Goal: Task Accomplishment & Management: Use online tool/utility

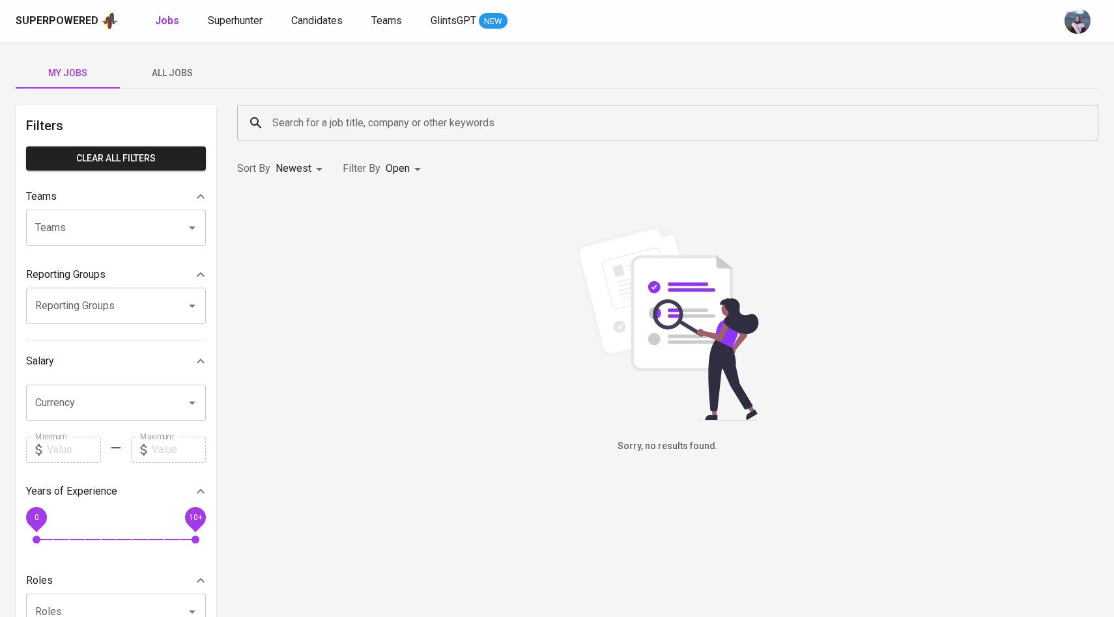
click at [310, 30] on div "Superpowered Jobs Superhunter Candidates Teams GlintsGPT NEW" at bounding box center [536, 21] width 1041 height 20
click at [311, 25] on span "Candidates" at bounding box center [316, 20] width 51 height 12
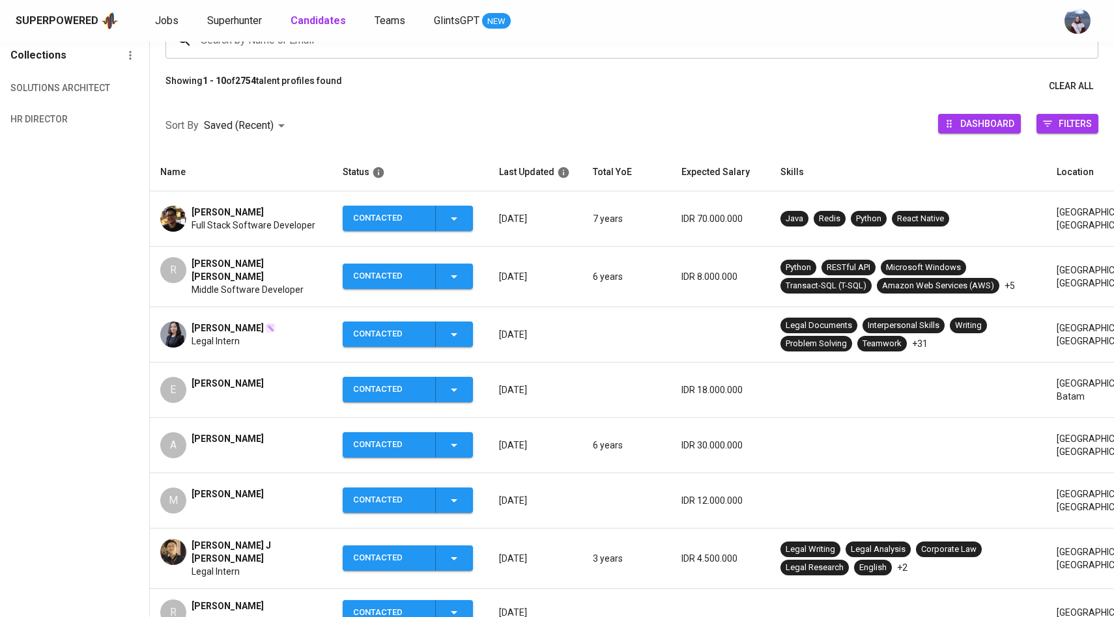
scroll to position [138, 0]
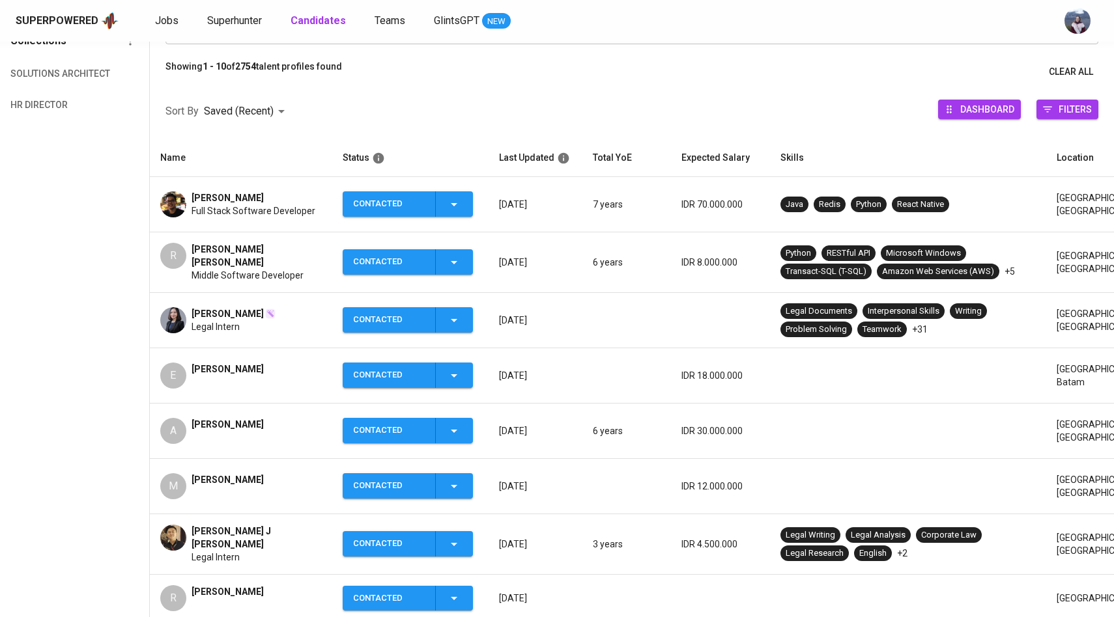
click at [169, 494] on td "M Muhammad Andika" at bounding box center [241, 486] width 182 height 55
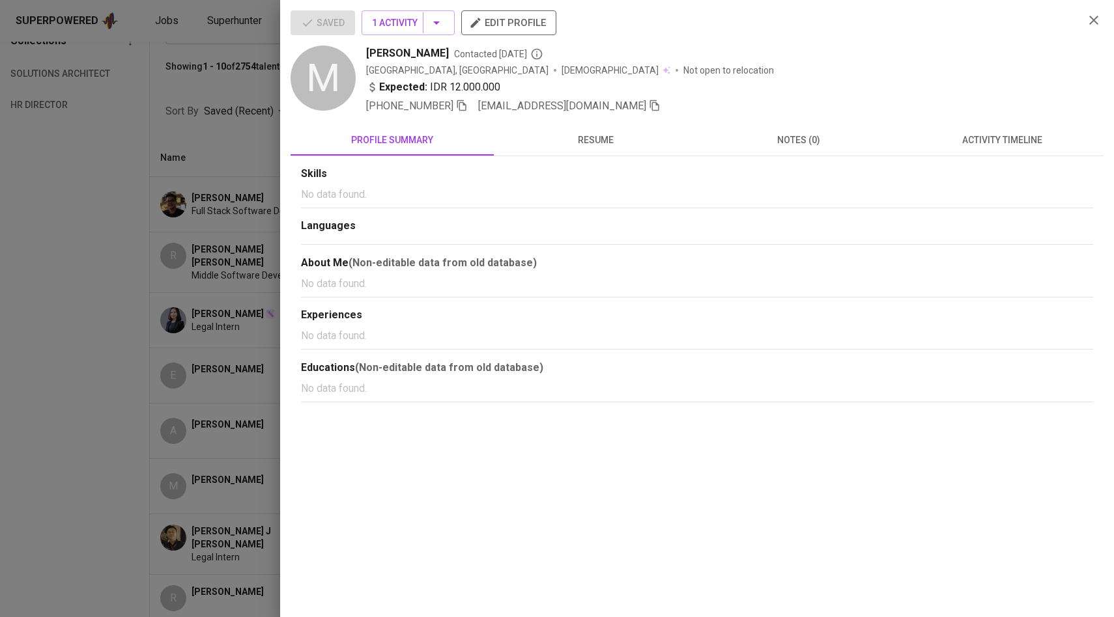
click at [649, 109] on icon "button" at bounding box center [655, 106] width 12 height 12
click at [223, 197] on div at bounding box center [557, 308] width 1114 height 617
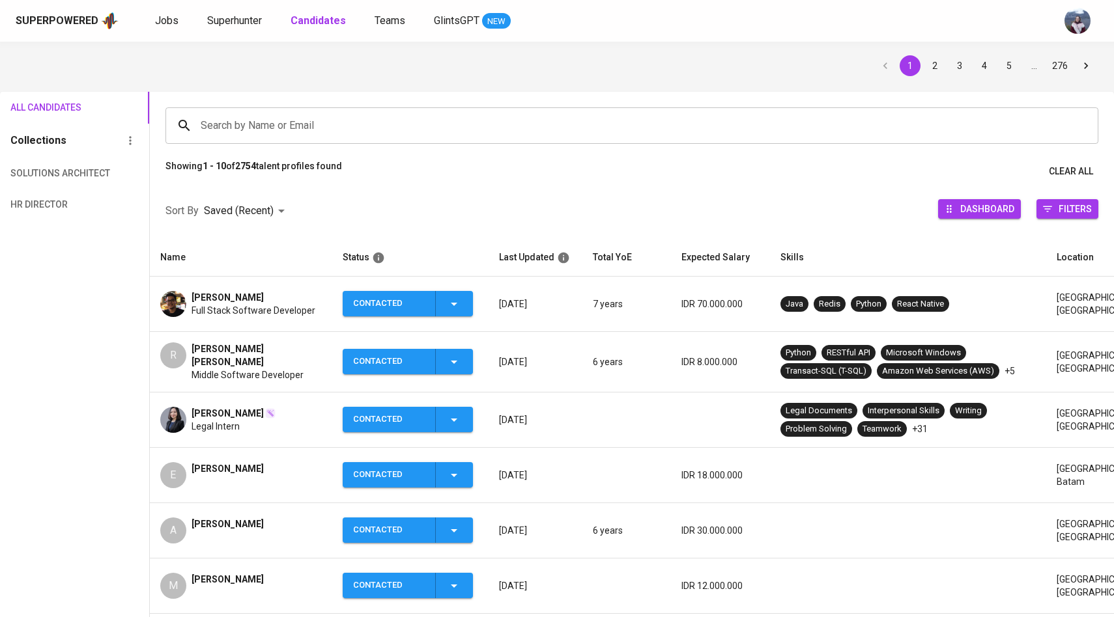
scroll to position [0, 0]
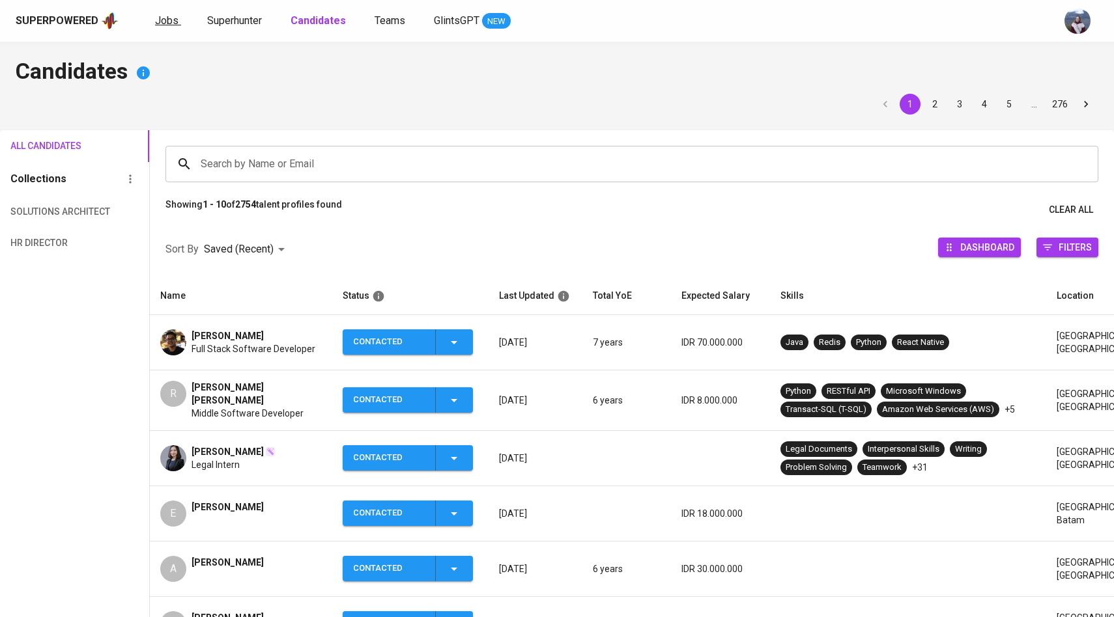
click at [167, 18] on span "Jobs" at bounding box center [166, 20] width 23 height 12
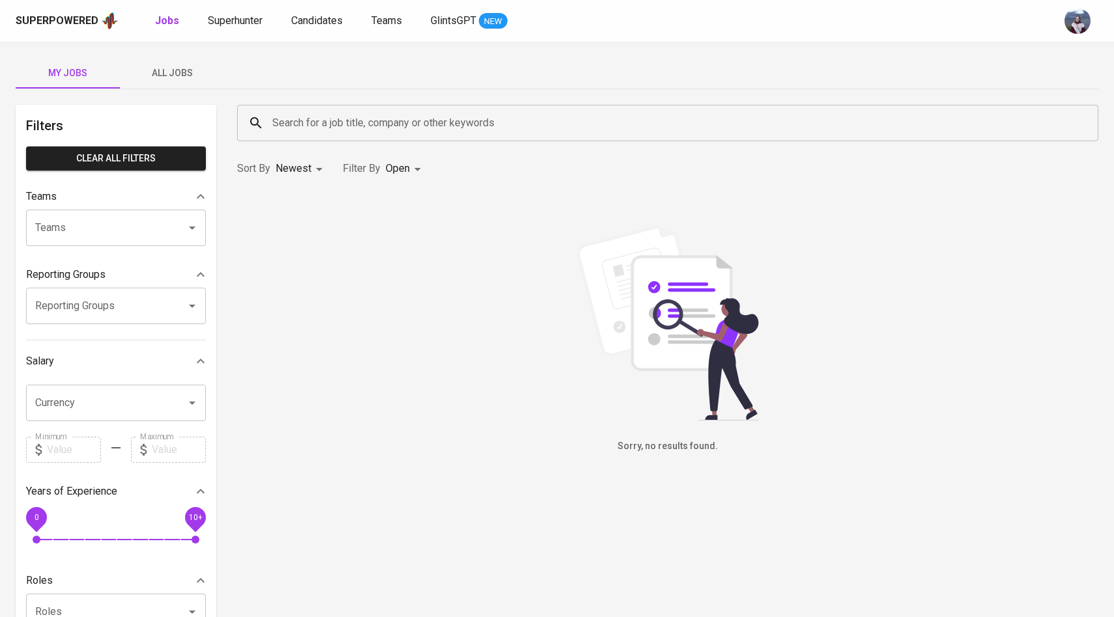
click at [175, 74] on span "All Jobs" at bounding box center [172, 73] width 89 height 16
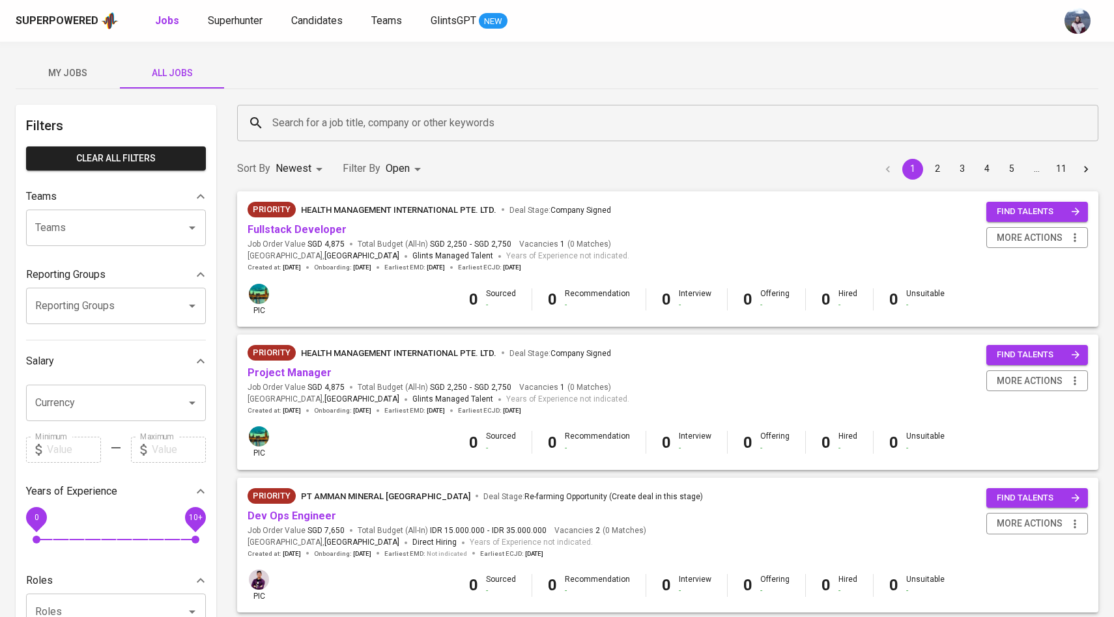
click at [299, 133] on input "Search for a job title, company or other keywords" at bounding box center [671, 123] width 804 height 25
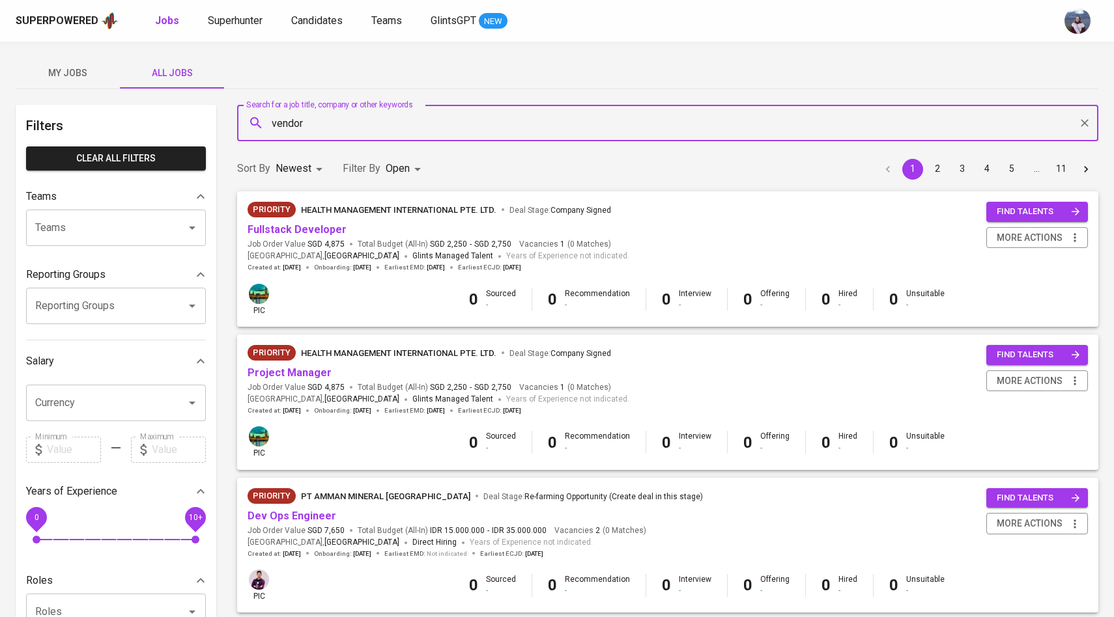
type input "vendor"
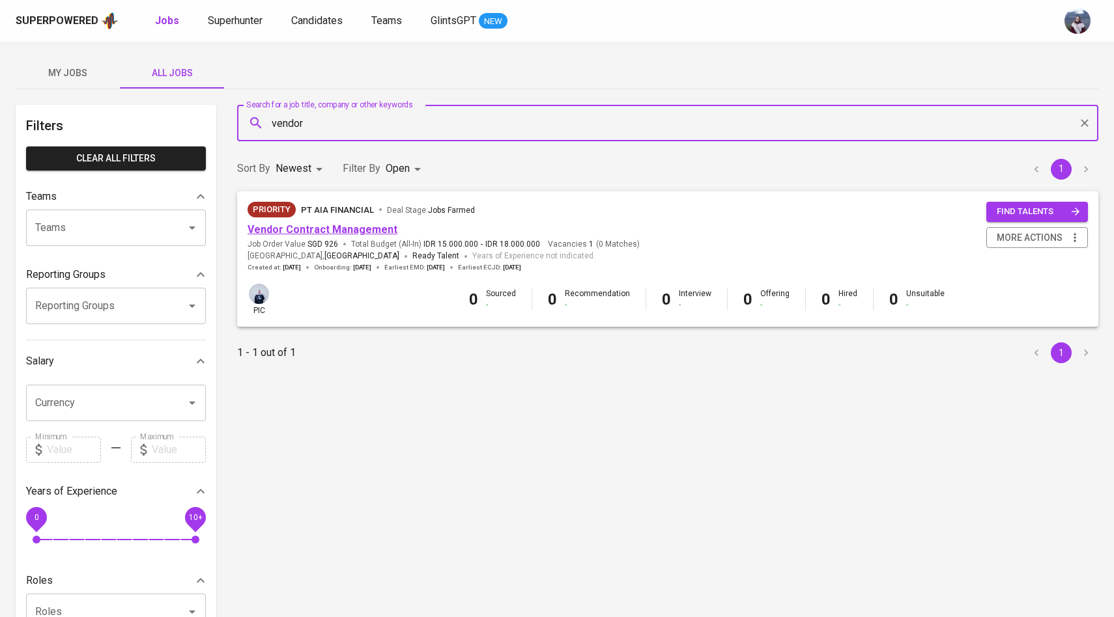
click at [290, 228] on link "Vendor Contract Management" at bounding box center [322, 229] width 150 height 12
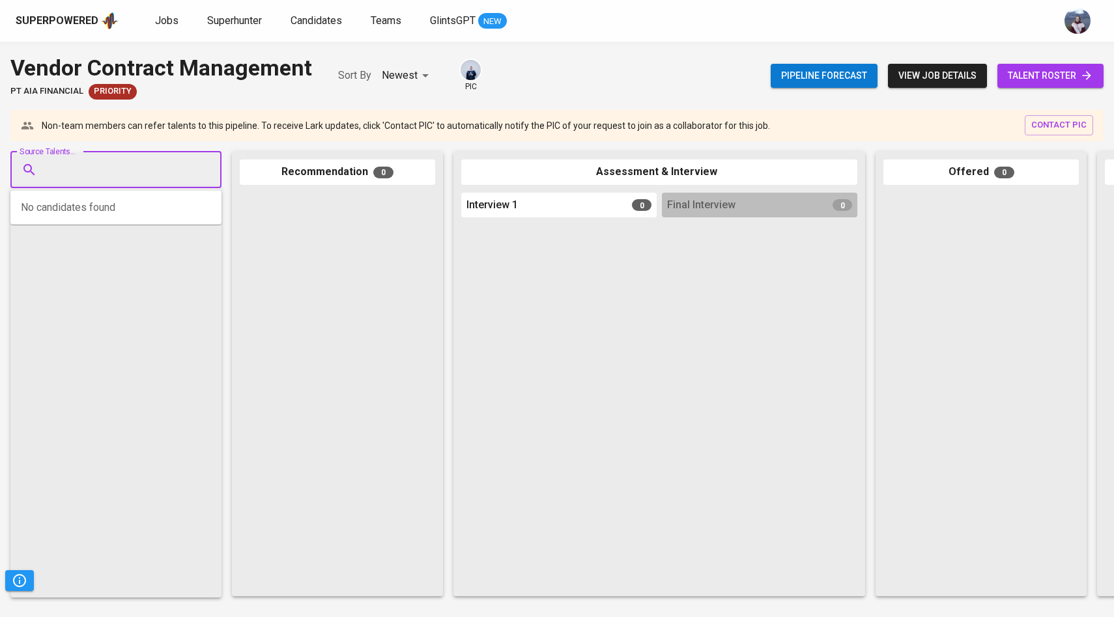
click at [162, 177] on input "Source Talents..." at bounding box center [110, 170] width 137 height 25
paste input "[EMAIL_ADDRESS][DOMAIN_NAME]"
type input "[EMAIL_ADDRESS][DOMAIN_NAME]"
click at [125, 209] on span "[PERSON_NAME]" at bounding box center [89, 206] width 71 height 13
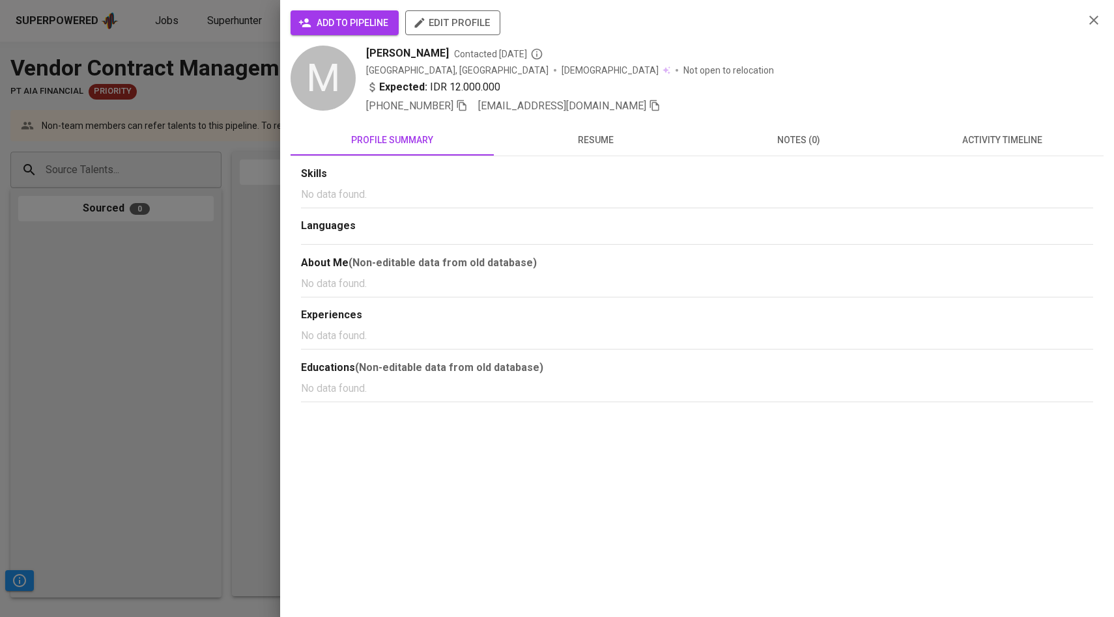
click at [321, 18] on span "add to pipeline" at bounding box center [344, 23] width 87 height 16
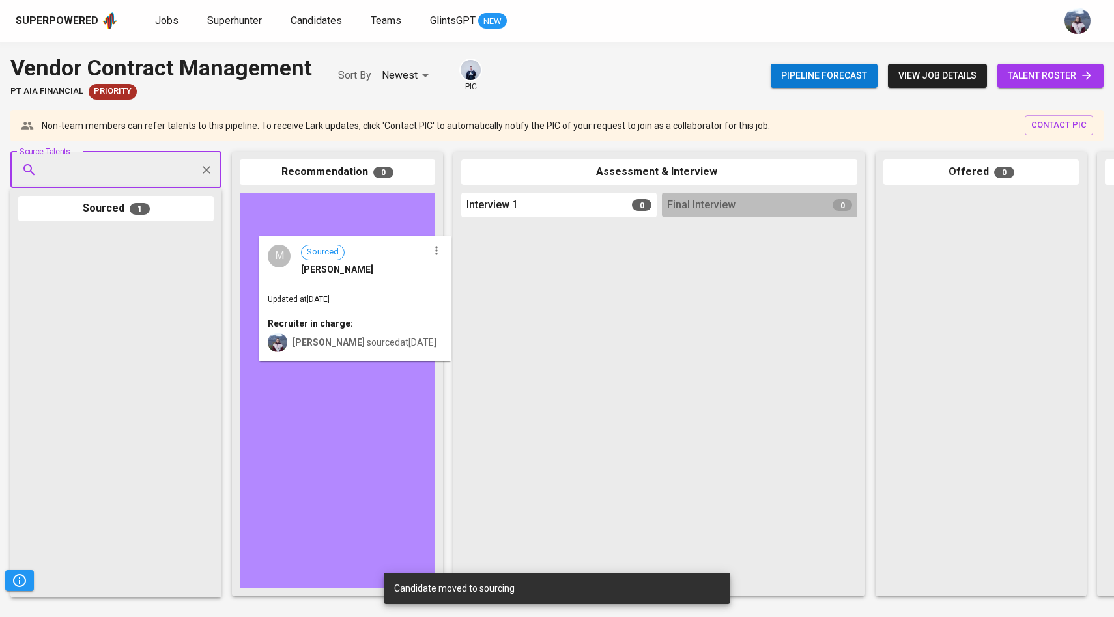
drag, startPoint x: 67, startPoint y: 272, endPoint x: 316, endPoint y: 279, distance: 249.5
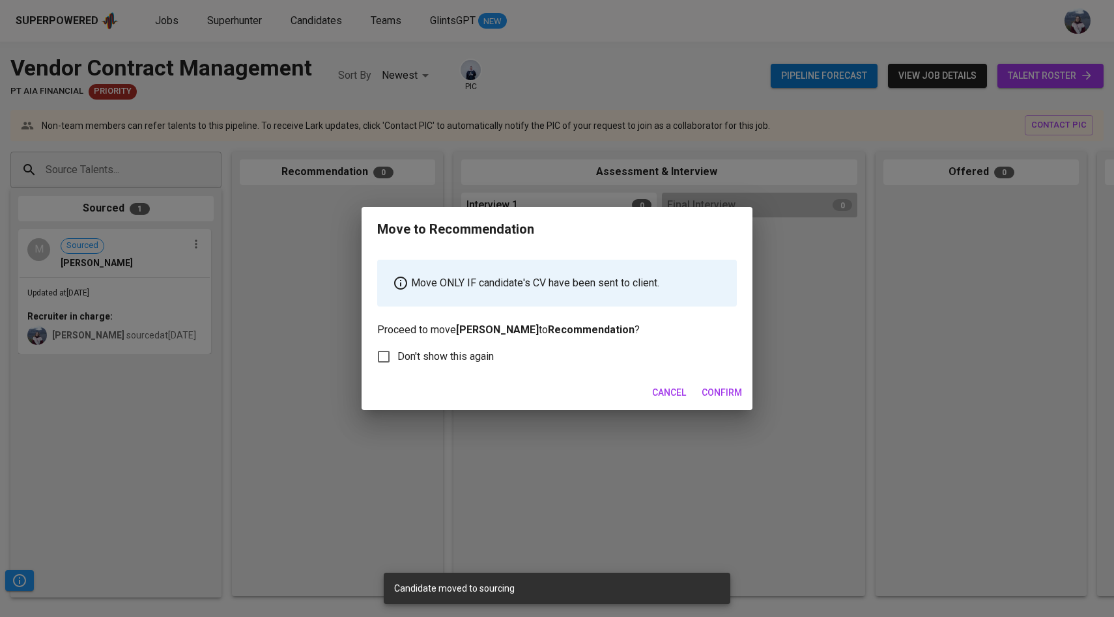
click at [718, 394] on span "Confirm" at bounding box center [721, 393] width 40 height 16
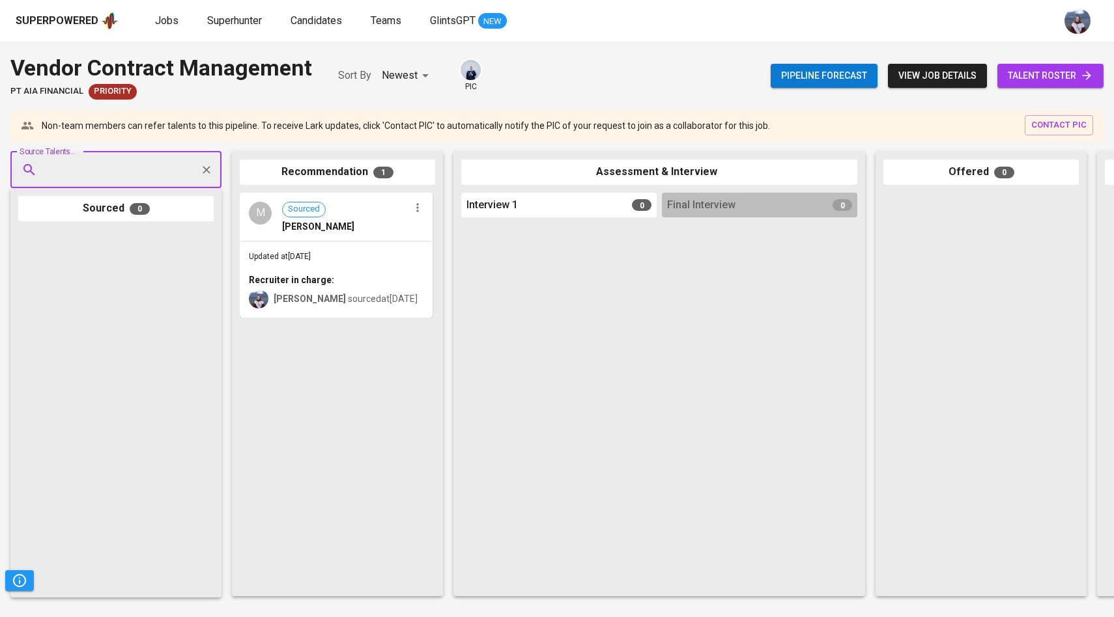
paste input "[EMAIL_ADDRESS][DOMAIN_NAME]"
type input "[EMAIL_ADDRESS][DOMAIN_NAME]"
click at [87, 226] on span "[EMAIL_ADDRESS][DOMAIN_NAME]" at bounding box center [115, 232] width 122 height 13
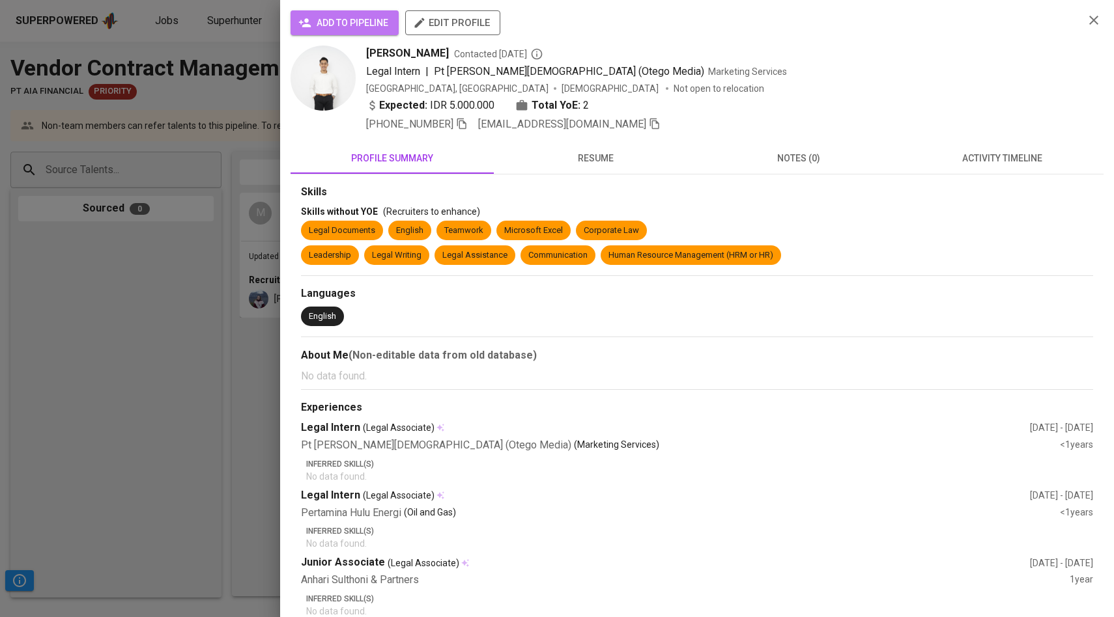
click at [369, 23] on span "add to pipeline" at bounding box center [344, 23] width 87 height 16
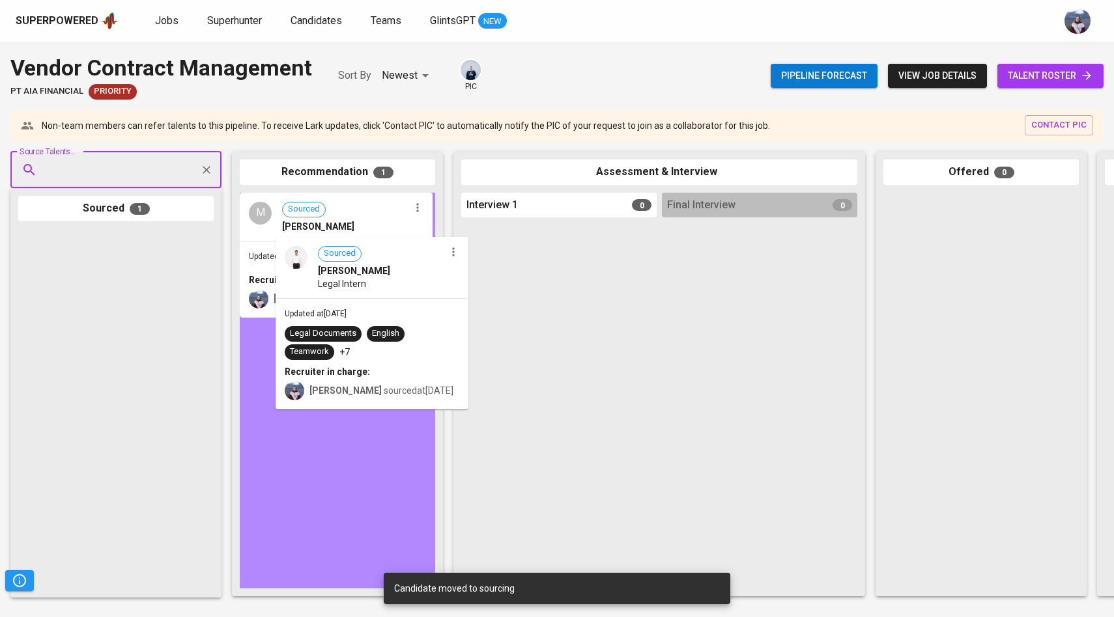
drag, startPoint x: 122, startPoint y: 294, endPoint x: 382, endPoint y: 303, distance: 259.3
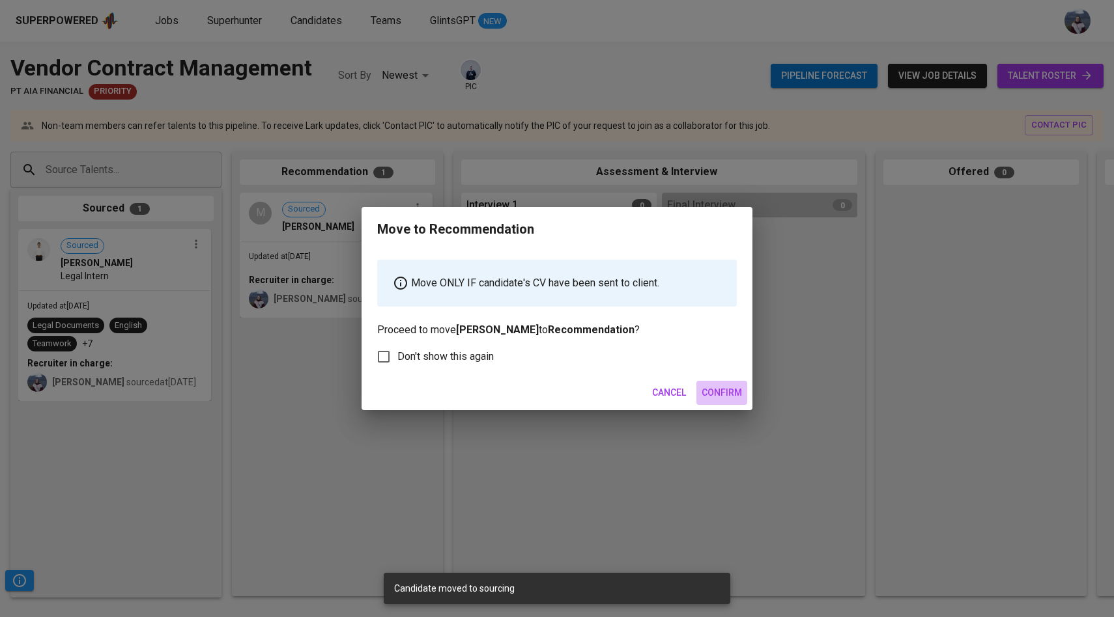
click at [716, 396] on span "Confirm" at bounding box center [721, 393] width 40 height 16
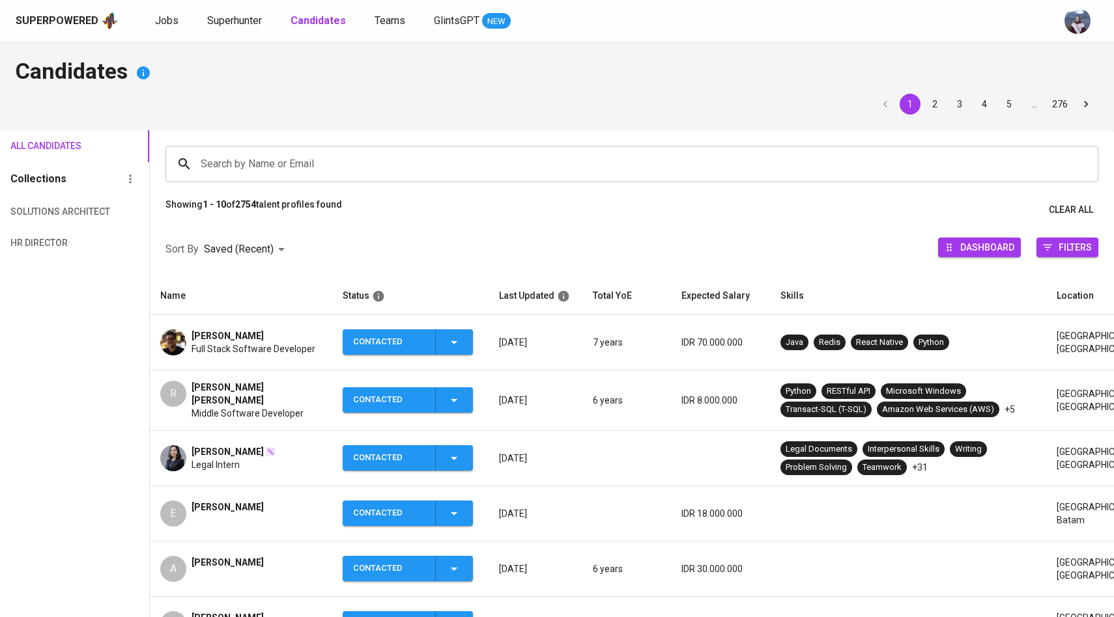
scroll to position [65, 0]
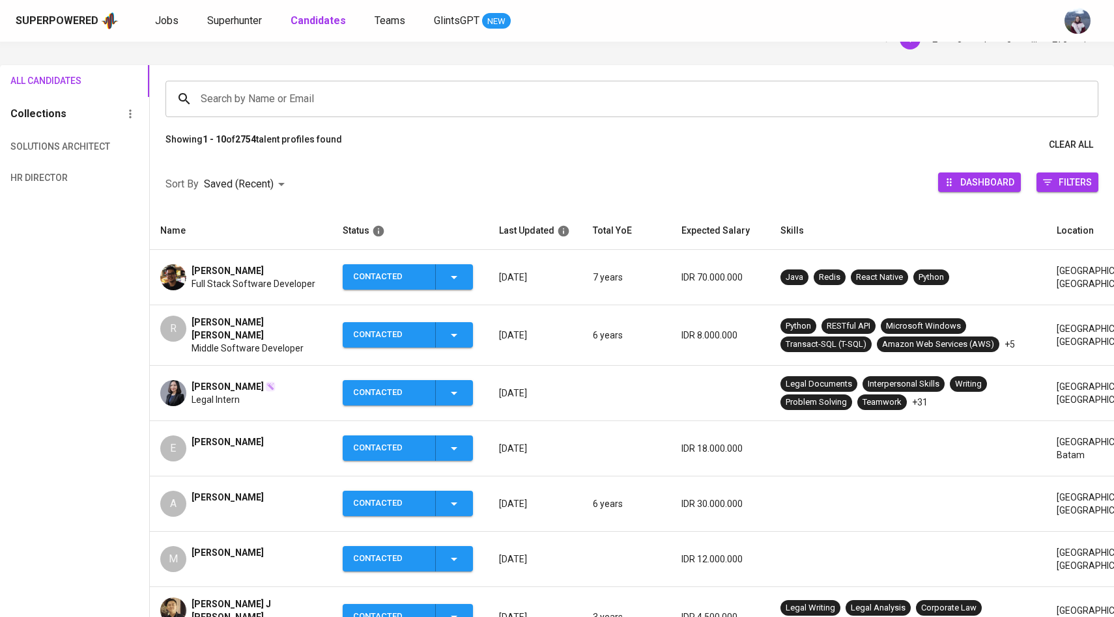
click at [234, 104] on input "Search by Name or Email" at bounding box center [634, 99] width 875 height 25
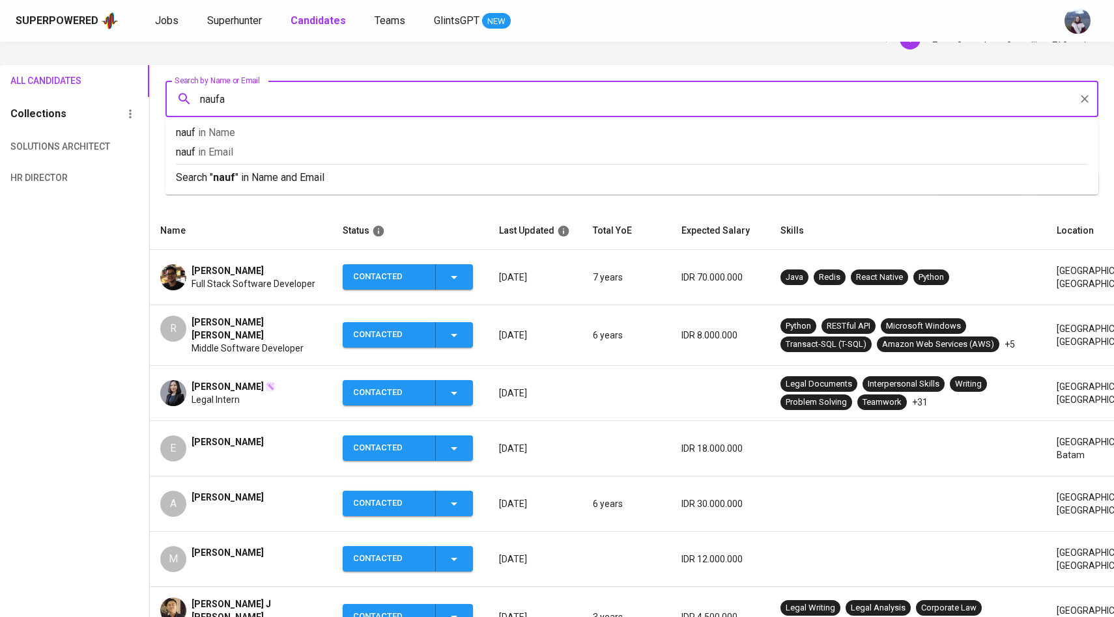
type input "naufal"
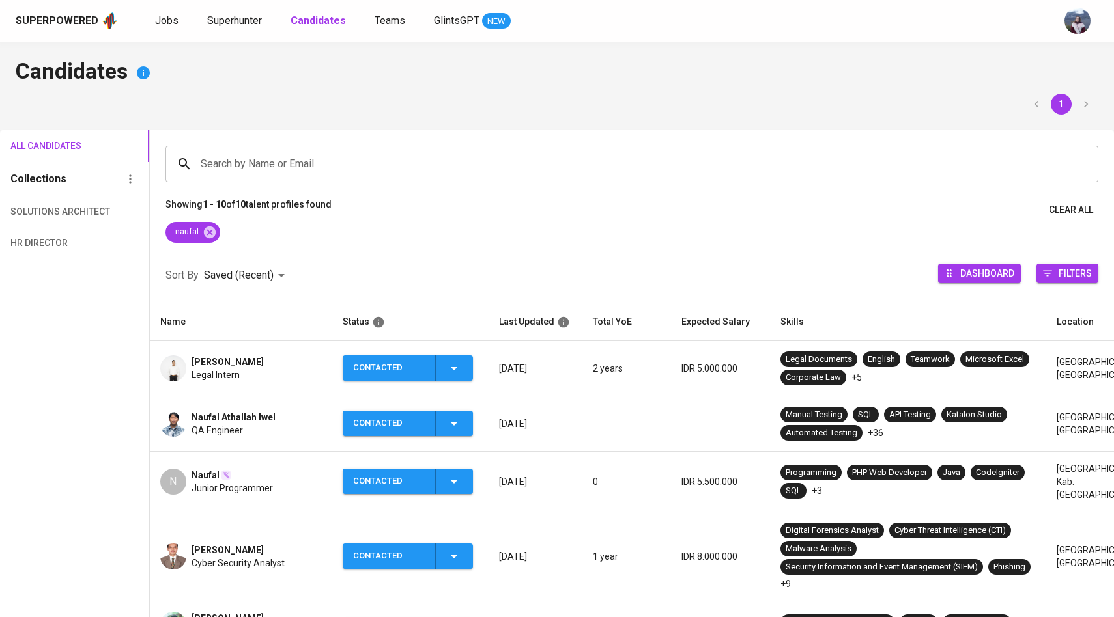
click at [178, 369] on img at bounding box center [173, 369] width 26 height 26
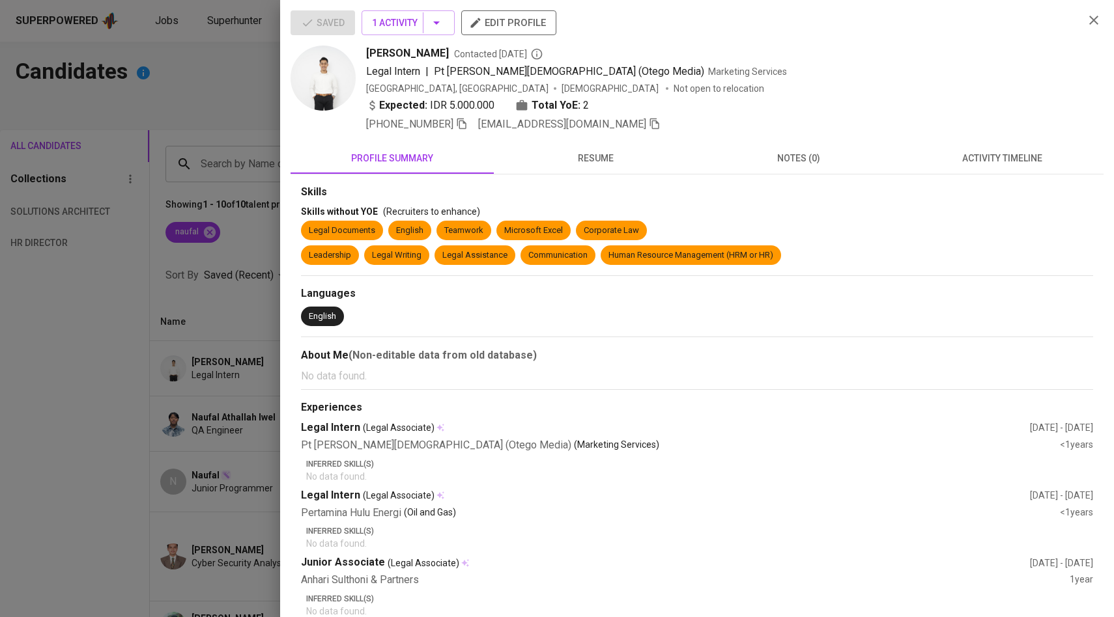
click at [649, 124] on icon "button" at bounding box center [655, 124] width 12 height 12
click at [216, 147] on div at bounding box center [557, 308] width 1114 height 617
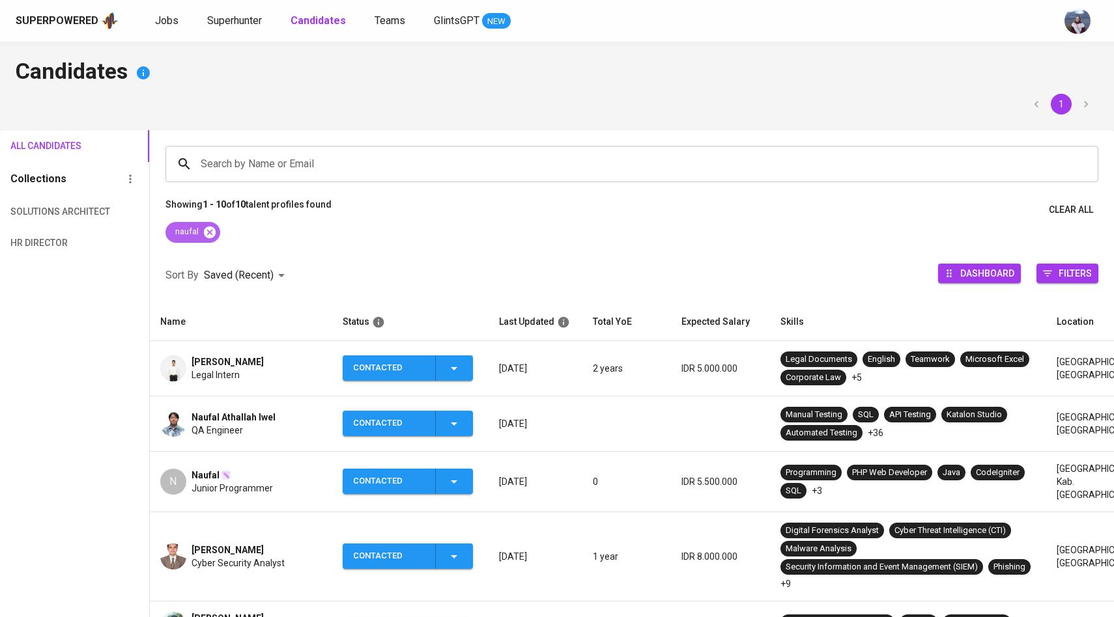
click at [214, 230] on icon at bounding box center [209, 232] width 12 height 12
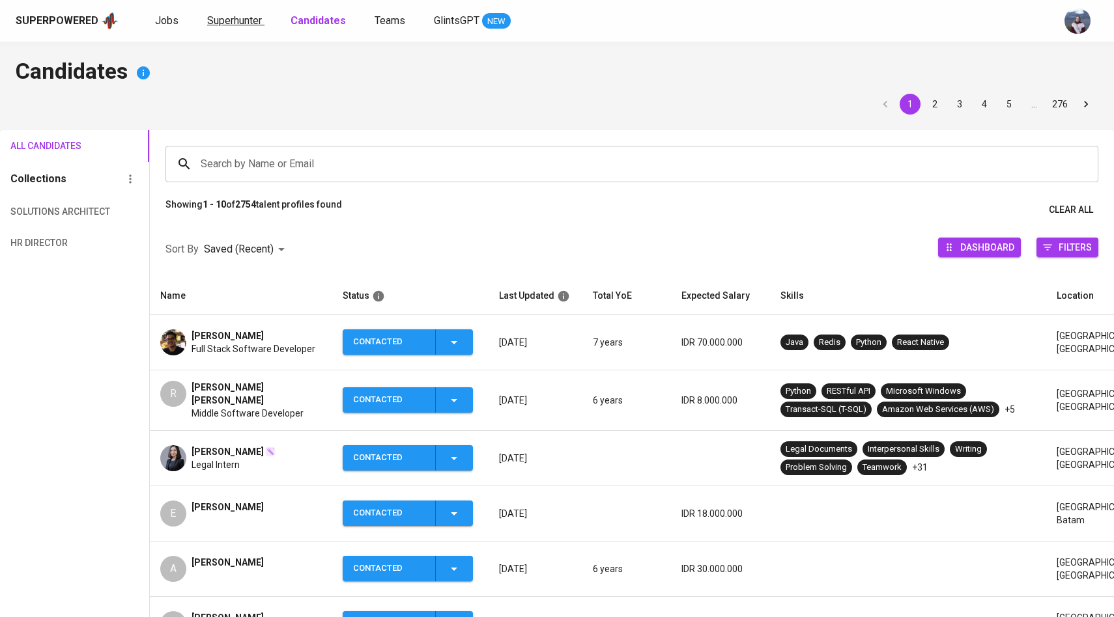
click at [239, 25] on span "Superhunter" at bounding box center [234, 20] width 55 height 12
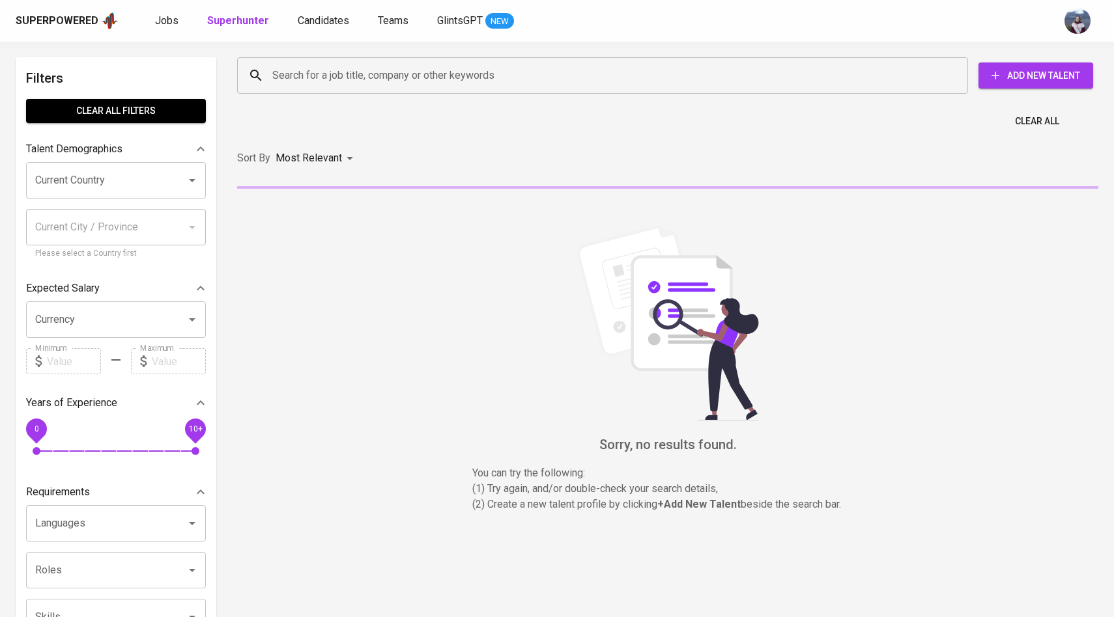
click at [284, 68] on input "Search for a job title, company or other keywords" at bounding box center [605, 75] width 673 height 25
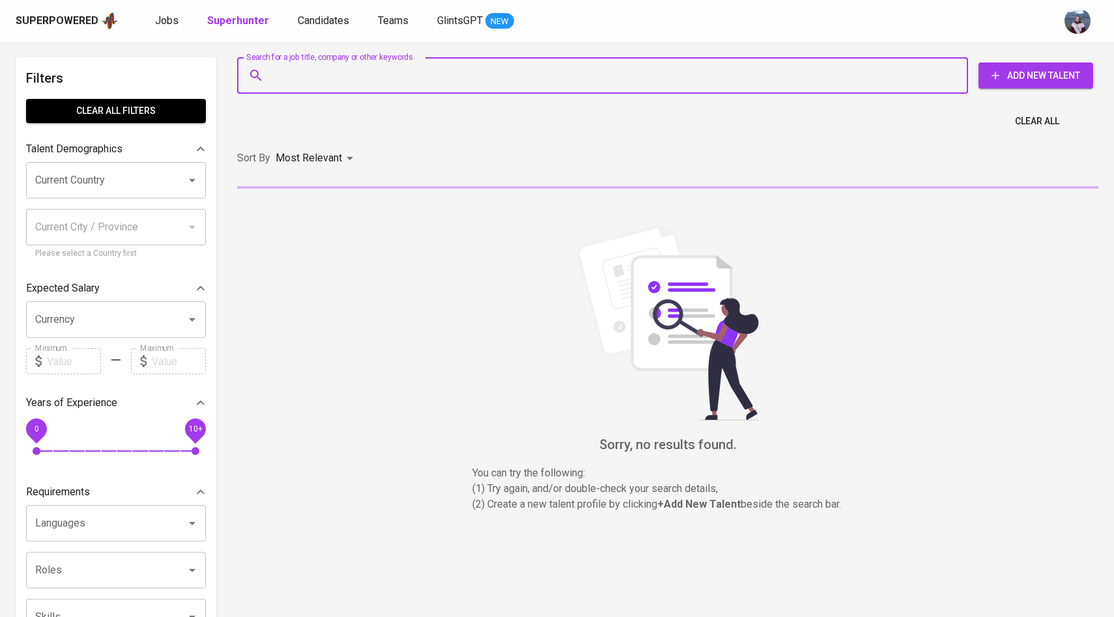
paste input "[DOMAIN_NAME][EMAIL_ADDRESS][DOMAIN_NAME]"
type input "[DOMAIN_NAME][EMAIL_ADDRESS][DOMAIN_NAME]"
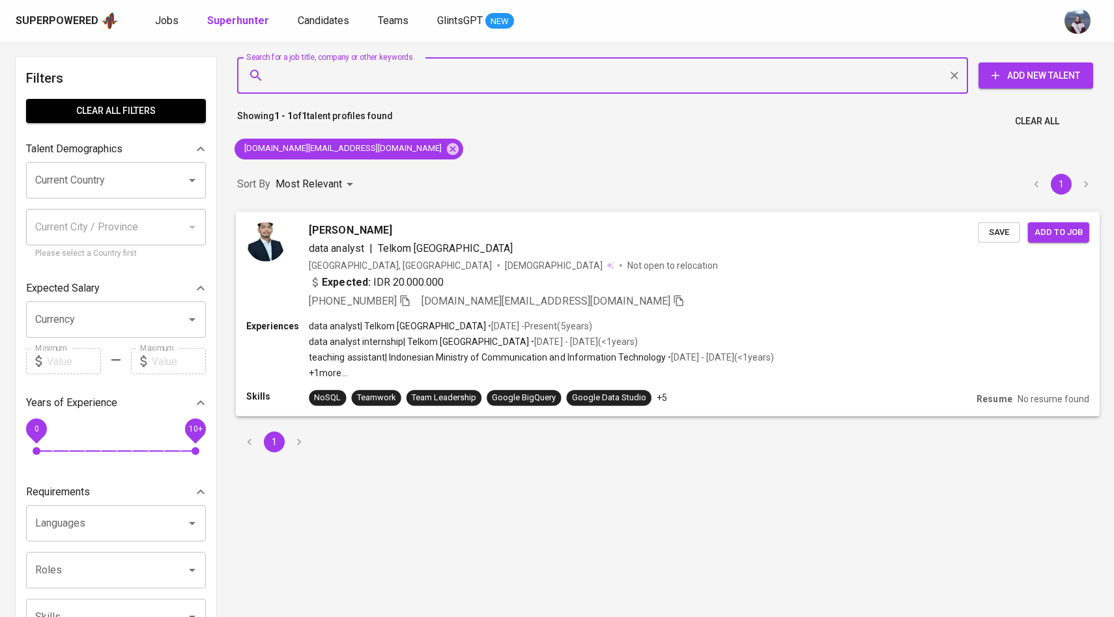
click at [283, 247] on img at bounding box center [265, 241] width 39 height 39
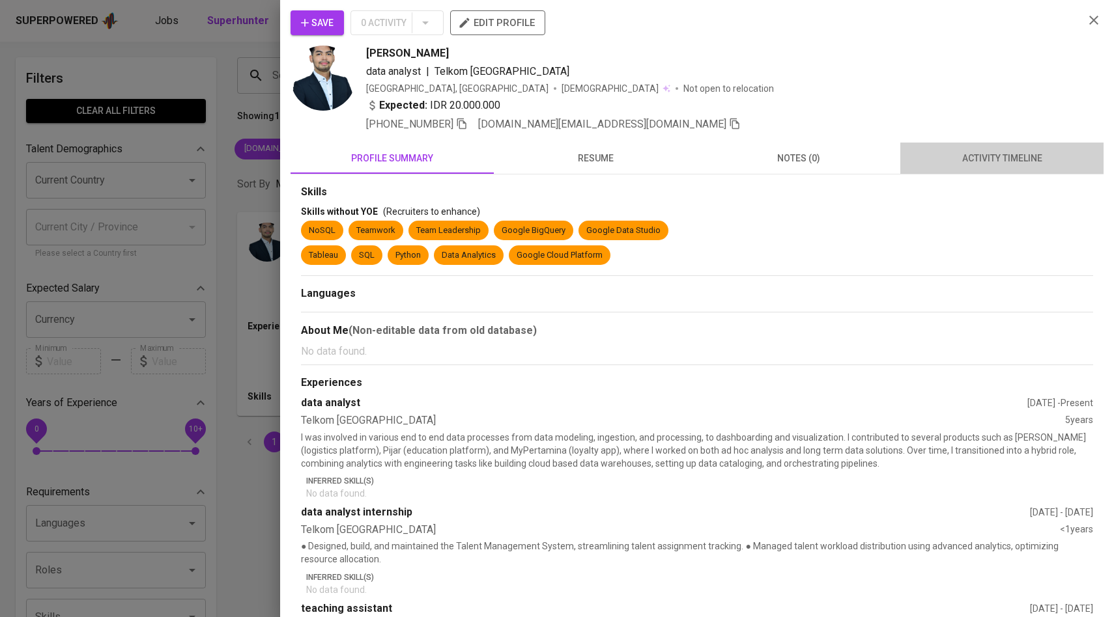
click at [1018, 147] on button "activity timeline" at bounding box center [1001, 158] width 203 height 31
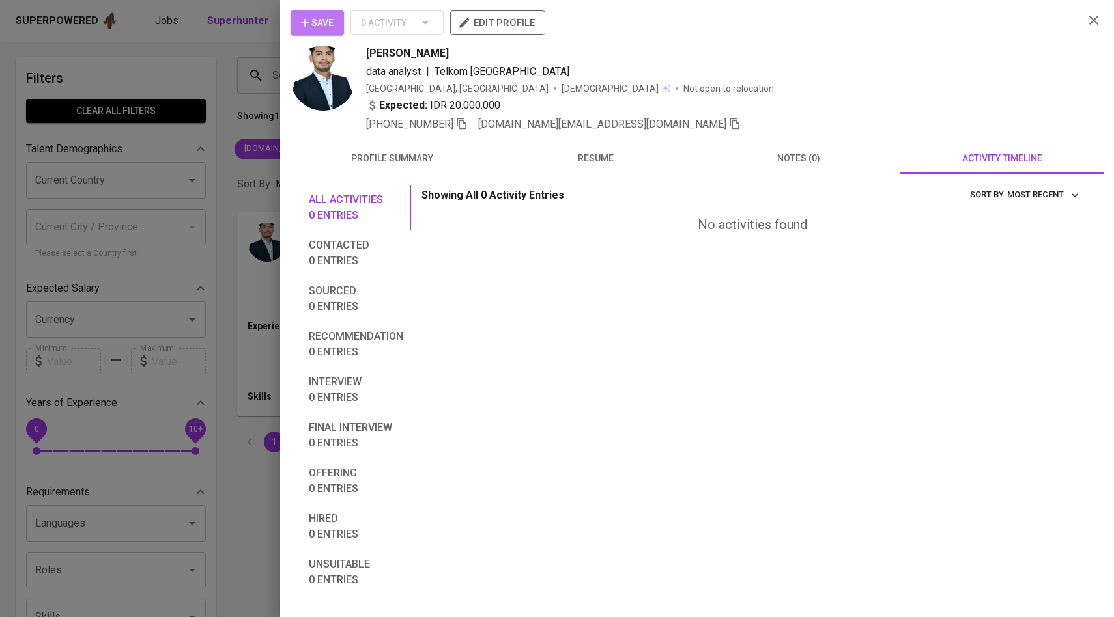
click at [311, 23] on span "Save" at bounding box center [317, 23] width 33 height 16
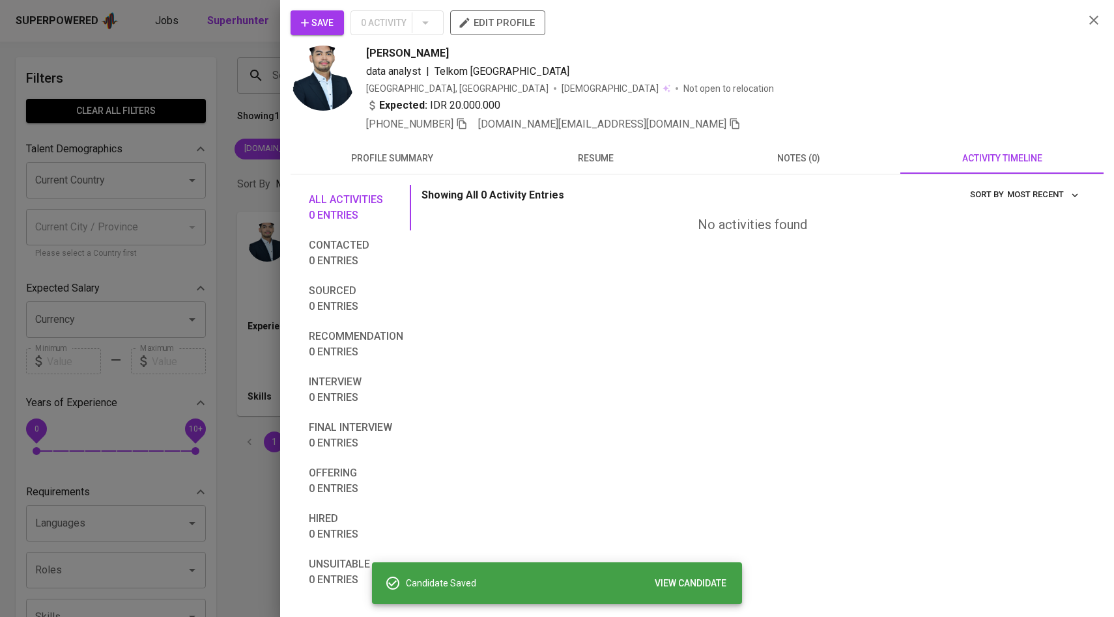
click at [233, 74] on div at bounding box center [557, 308] width 1114 height 617
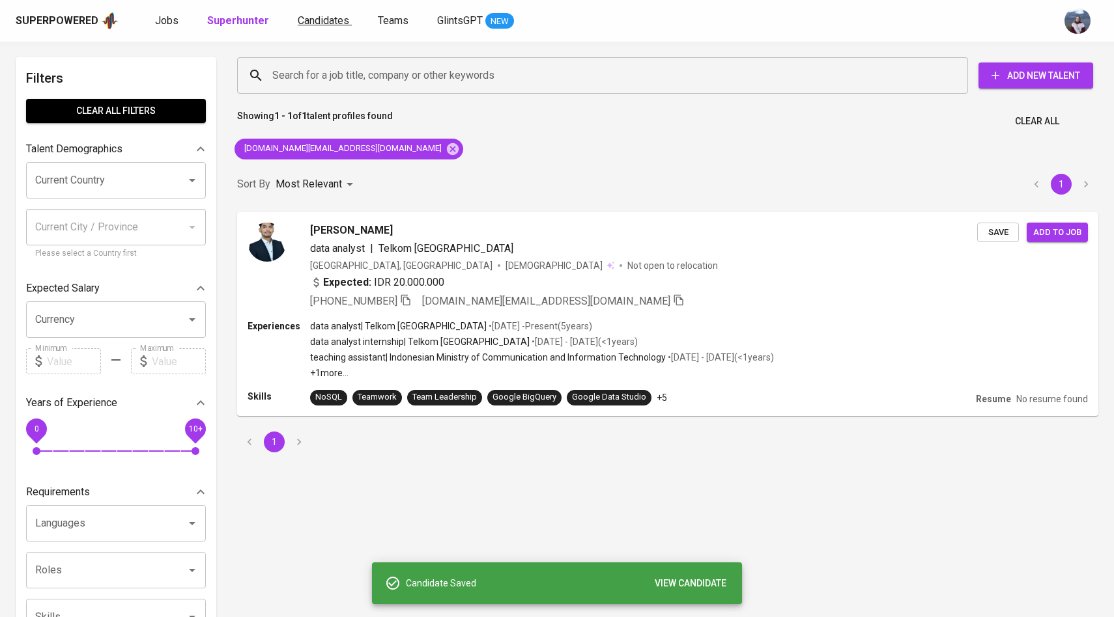
click at [316, 27] on link "Candidates" at bounding box center [325, 21] width 54 height 16
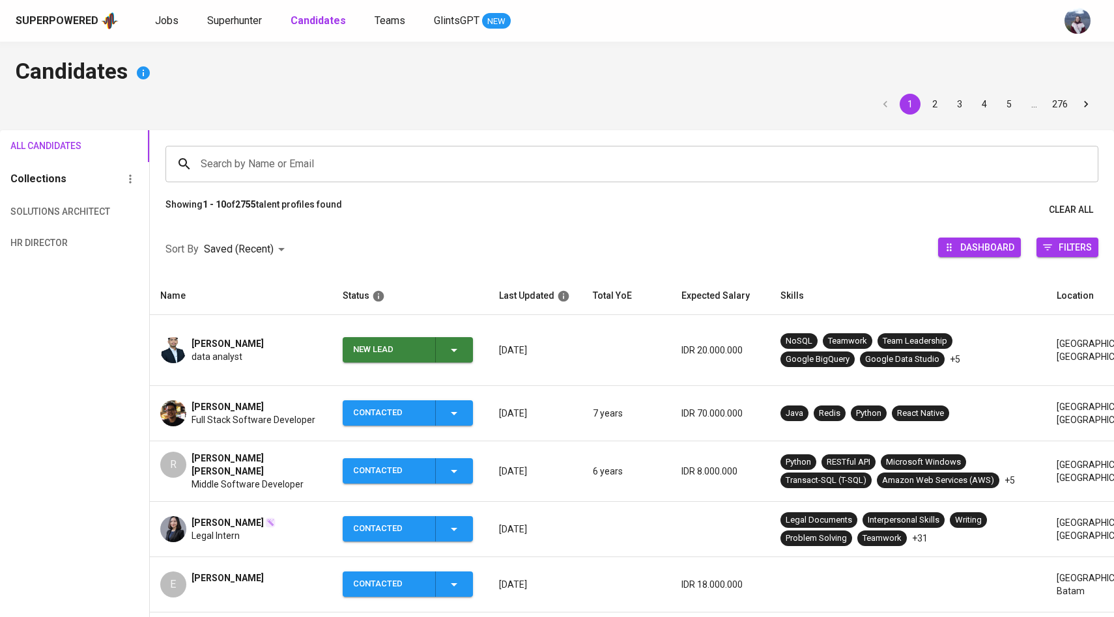
click at [326, 170] on input "Search by Name or Email" at bounding box center [634, 164] width 875 height 25
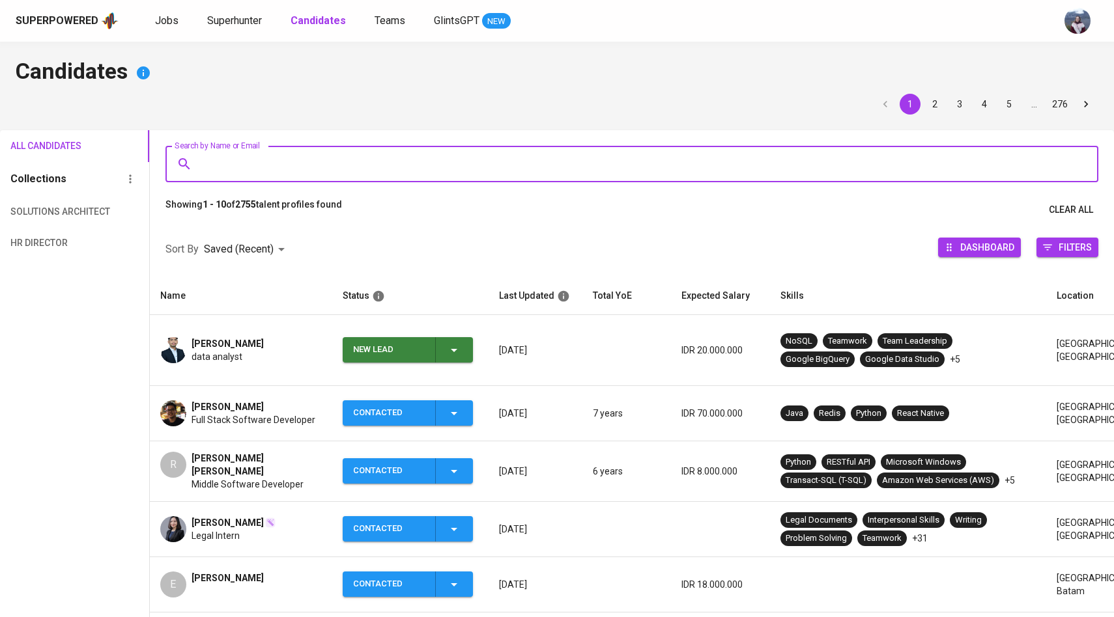
click at [462, 342] on span "New Lead" at bounding box center [408, 349] width 120 height 25
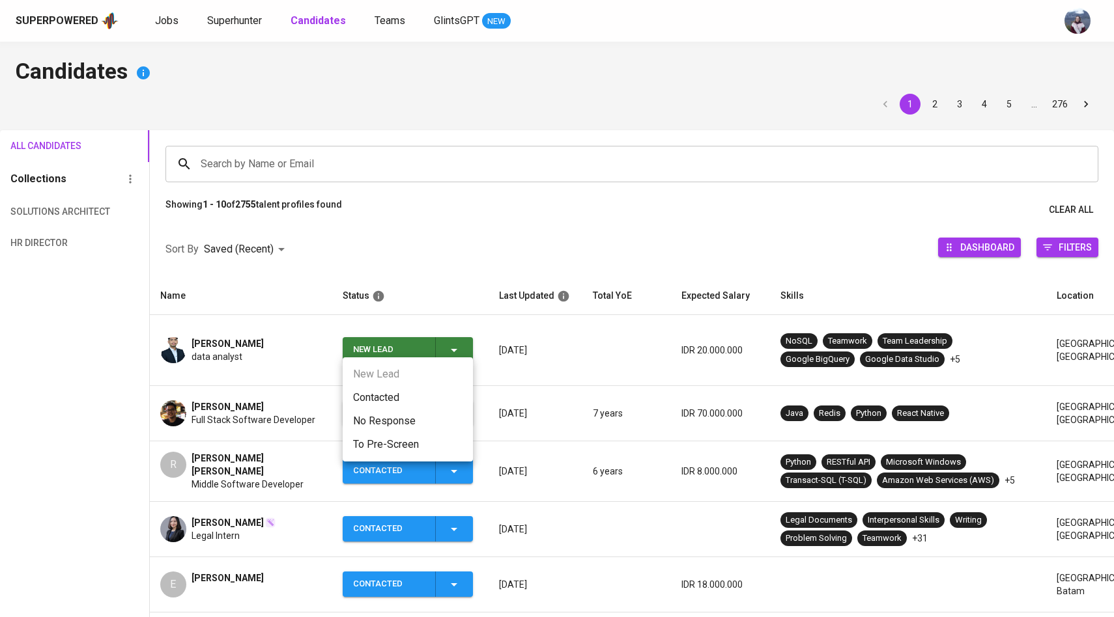
click at [410, 393] on li "Contacted" at bounding box center [408, 397] width 130 height 23
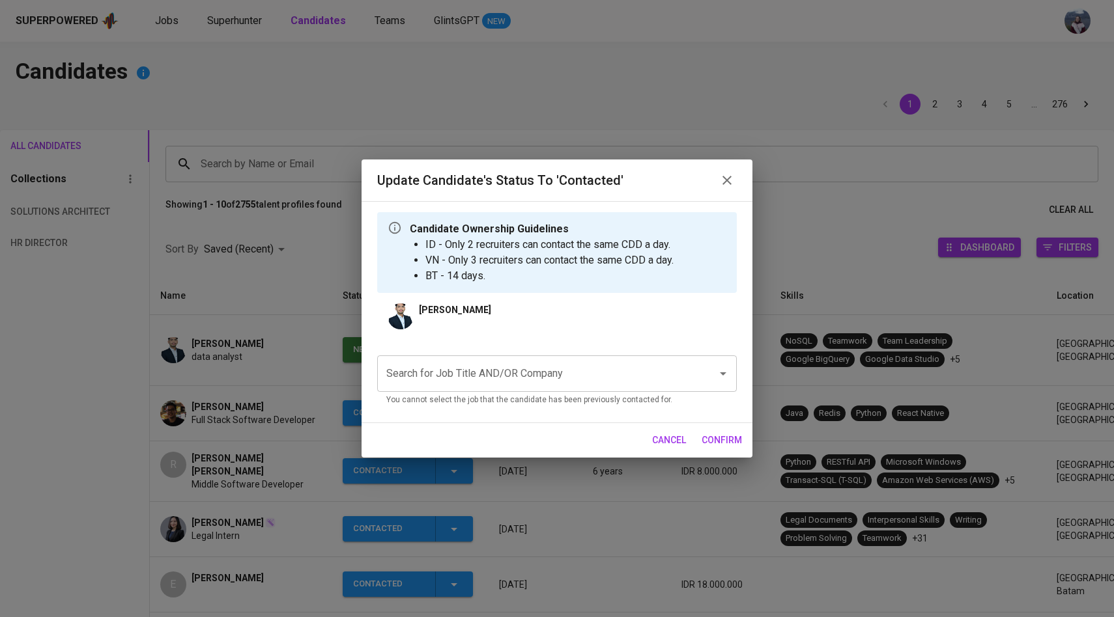
click at [440, 399] on p "You cannot select the job that the candidate has been previously contacted for." at bounding box center [556, 400] width 341 height 13
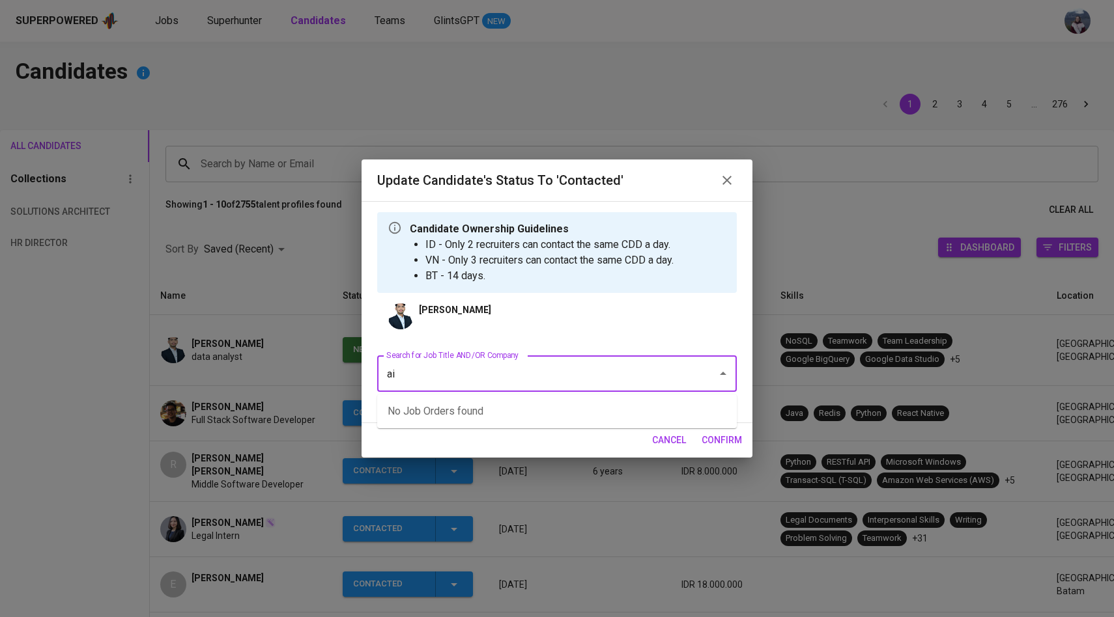
type input "a"
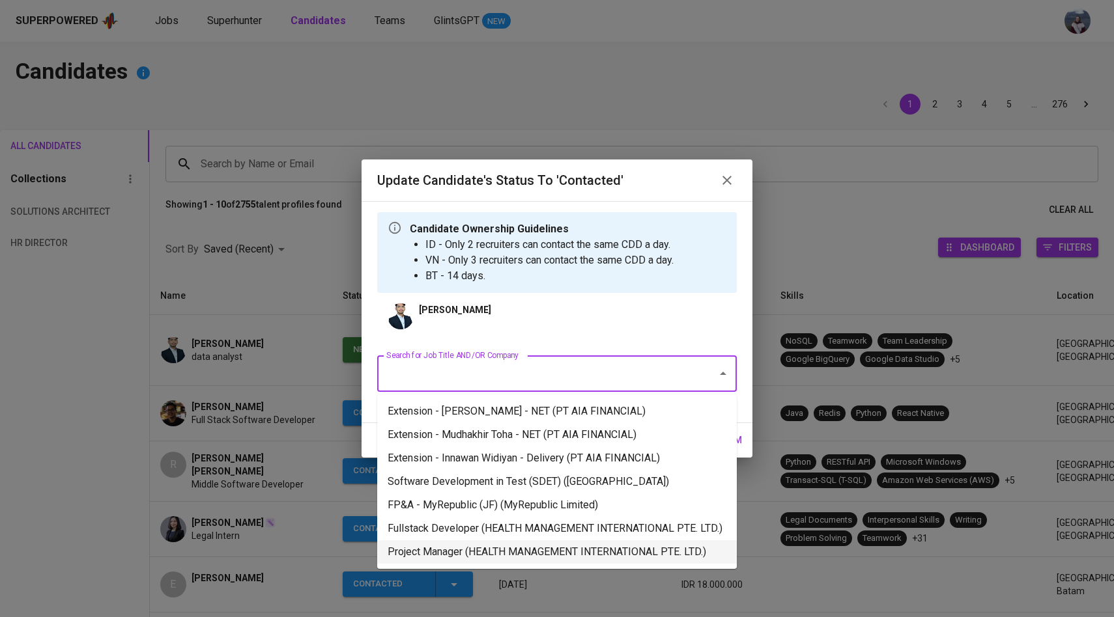
click at [466, 564] on li "Project Manager (HEALTH MANAGEMENT INTERNATIONAL PTE. LTD.)" at bounding box center [556, 551] width 359 height 23
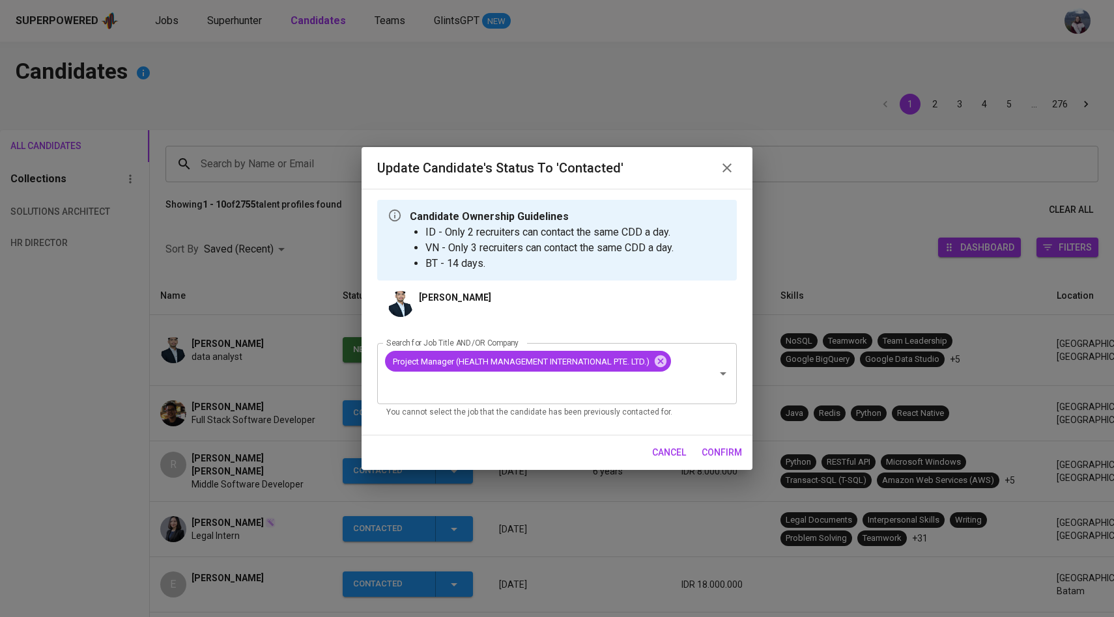
click at [723, 449] on span "confirm" at bounding box center [721, 453] width 40 height 16
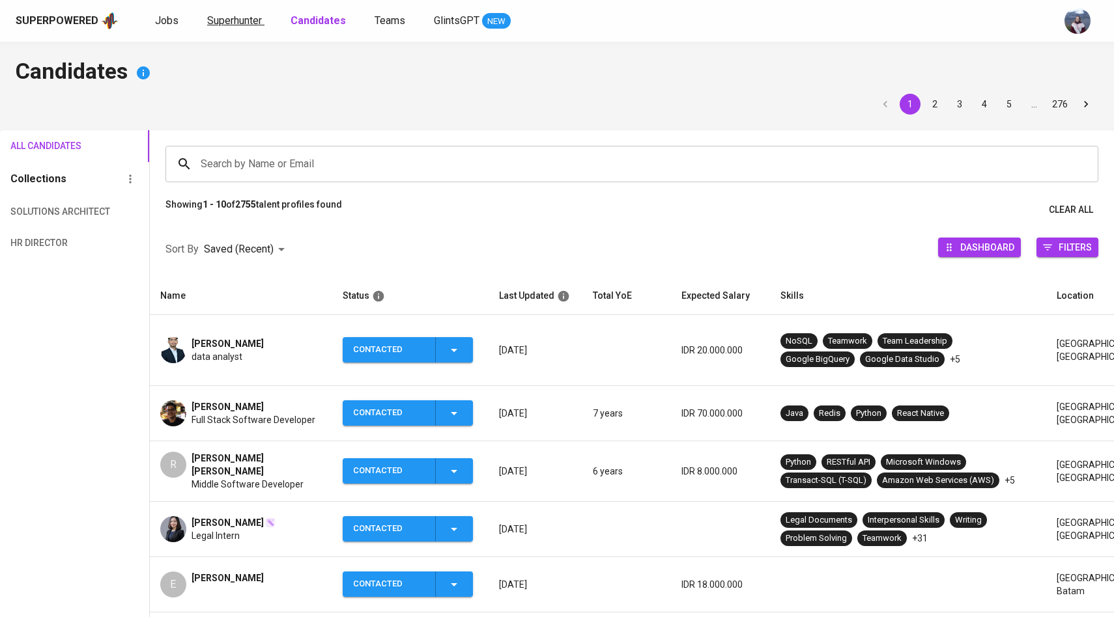
click at [228, 20] on span "Superhunter" at bounding box center [234, 20] width 55 height 12
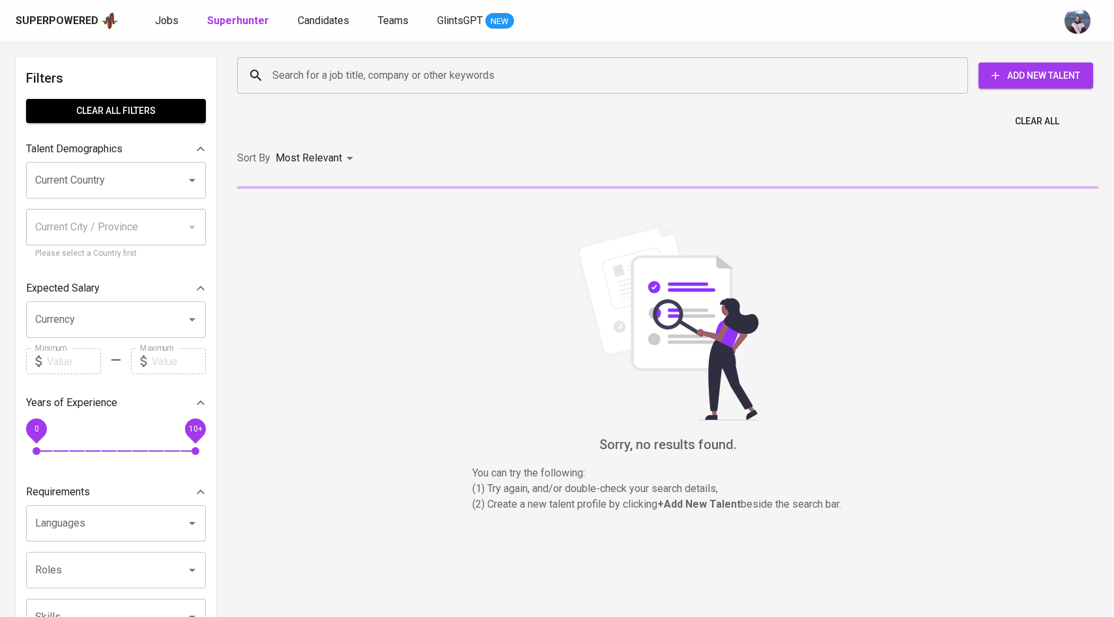
click at [273, 76] on input "Search for a job title, company or other keywords" at bounding box center [605, 75] width 673 height 25
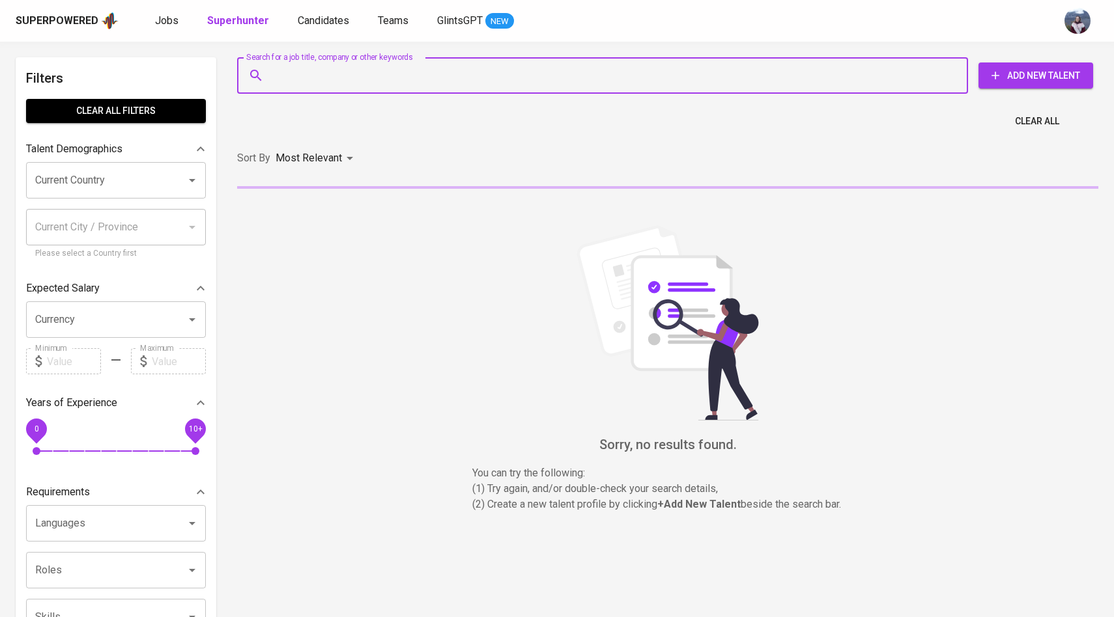
paste input "[EMAIL_ADDRESS][DOMAIN_NAME]"
type input "[EMAIL_ADDRESS][DOMAIN_NAME]"
